Goal: Information Seeking & Learning: Learn about a topic

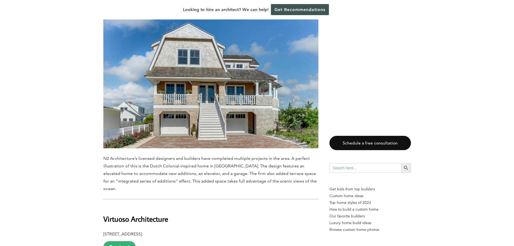
scroll to position [783, 0]
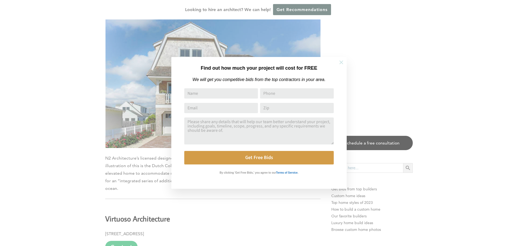
click at [343, 64] on icon at bounding box center [342, 62] width 6 height 6
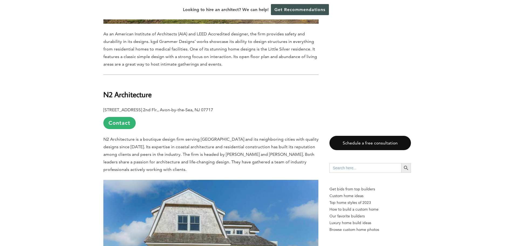
scroll to position [594, 0]
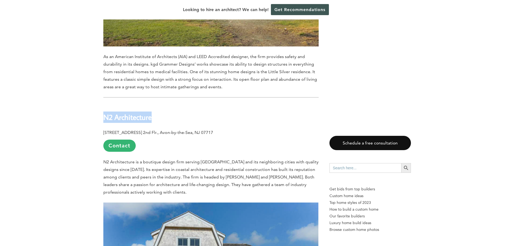
drag, startPoint x: 157, startPoint y: 94, endPoint x: 103, endPoint y: 93, distance: 53.5
copy b "N2 Architecture"
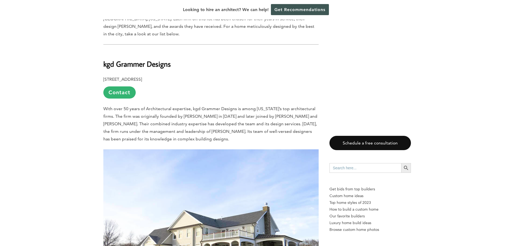
scroll to position [324, 0]
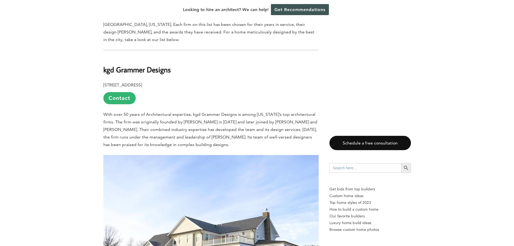
click at [140, 65] on b "kgd Grammer Designs" at bounding box center [136, 69] width 67 height 9
copy div "kgd Grammer Designs"
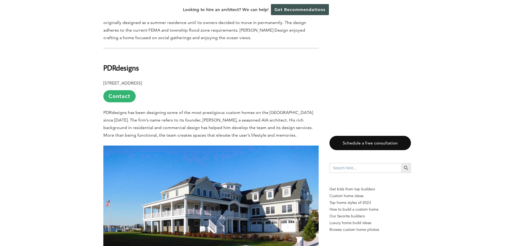
scroll to position [2510, 0]
click at [110, 63] on b "PDRdesigns" at bounding box center [121, 67] width 36 height 9
copy b "PDRdesigns"
